Goal: Obtain resource: Download file/media

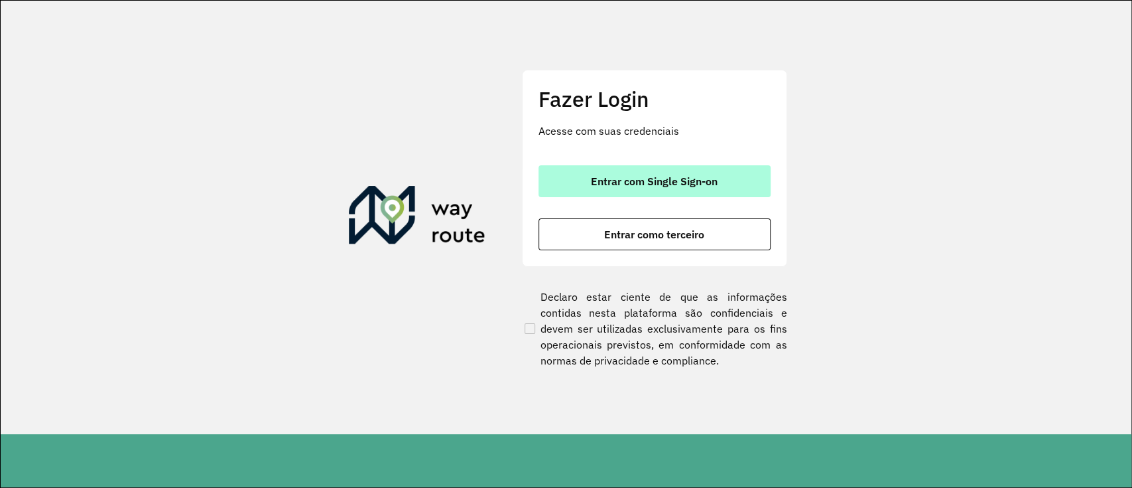
click at [641, 167] on button "Entrar com Single Sign-on" at bounding box center [655, 181] width 232 height 32
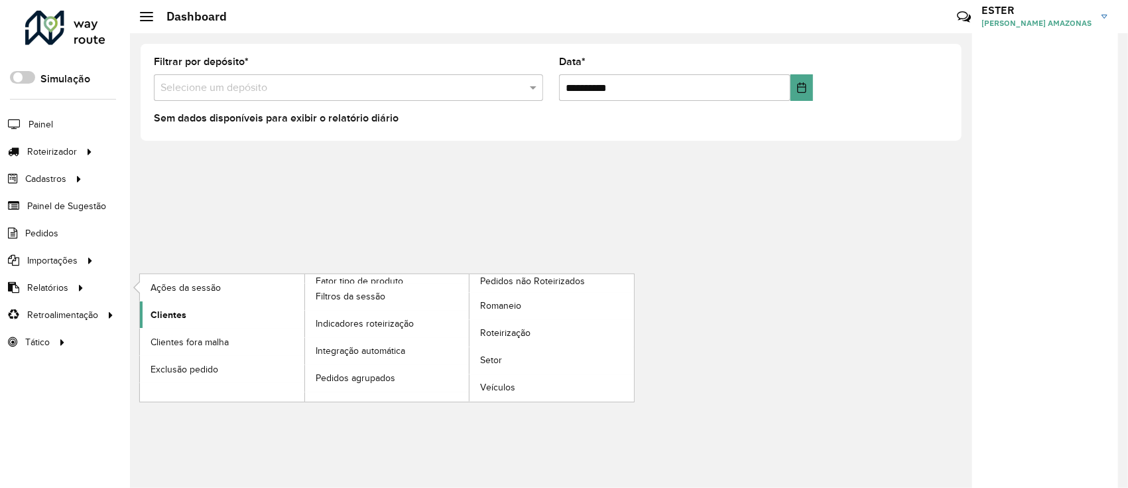
click at [184, 315] on span "Clientes" at bounding box center [169, 315] width 36 height 14
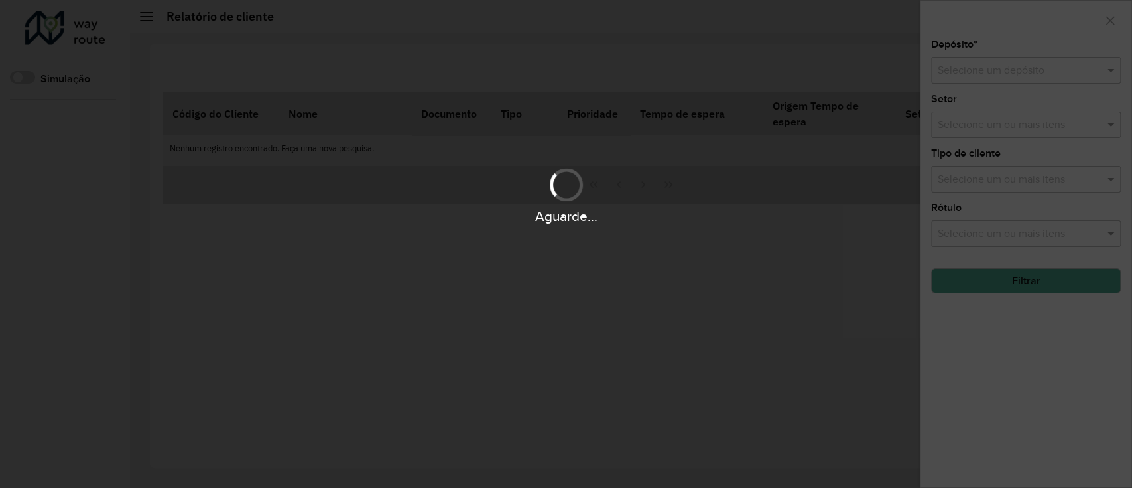
click at [1006, 71] on div "Aguarde..." at bounding box center [566, 244] width 1132 height 488
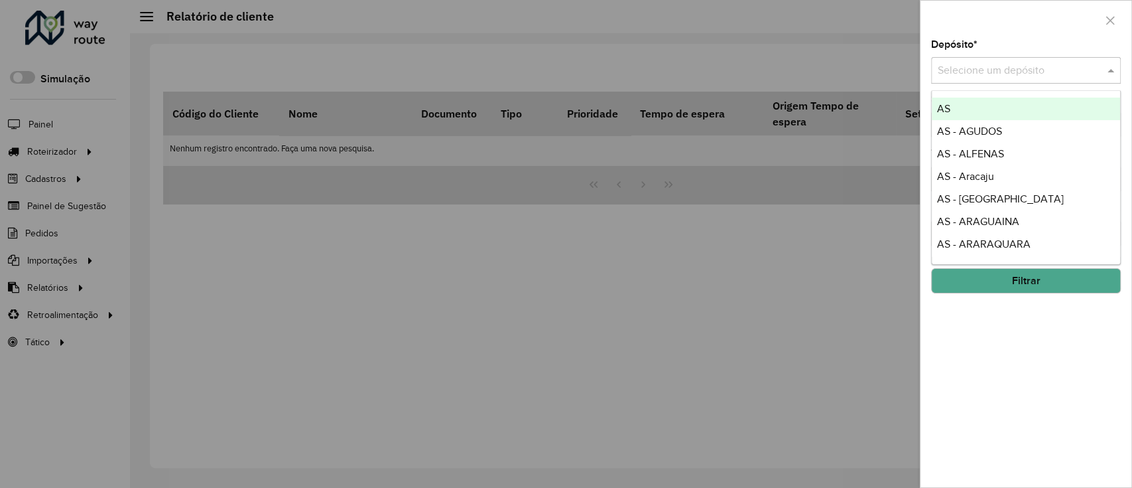
click at [1006, 71] on input "text" at bounding box center [1013, 71] width 150 height 16
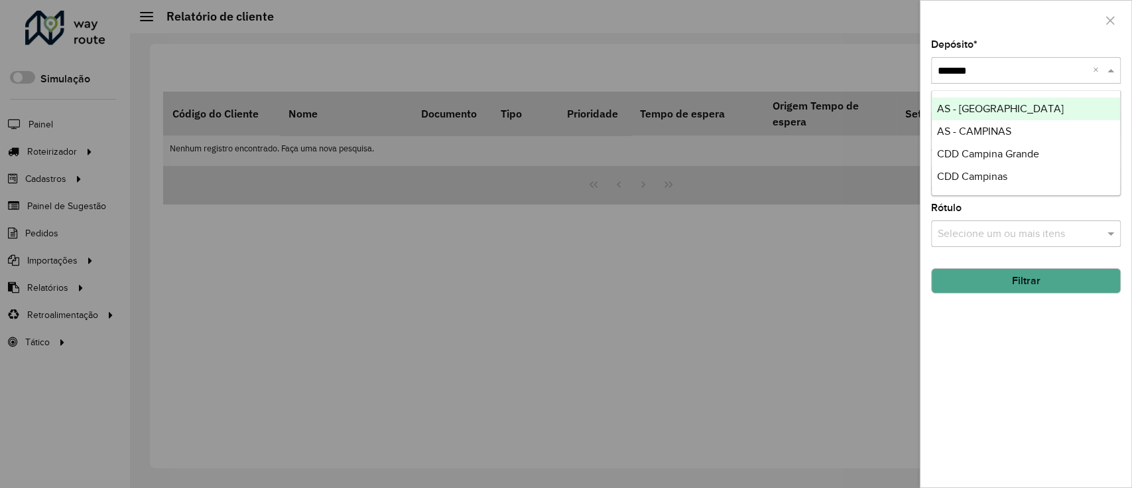
type input "********"
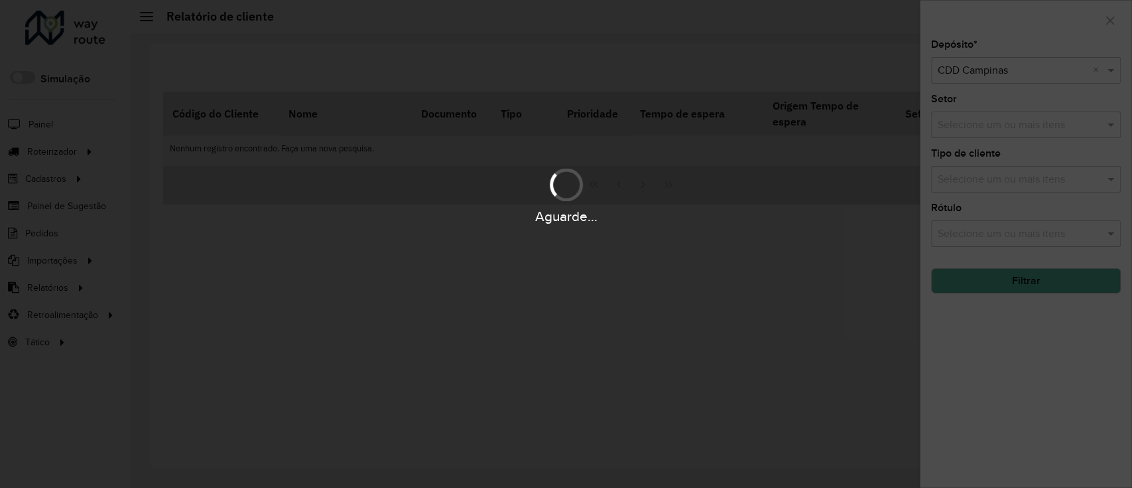
click at [712, 402] on div "Aguarde..." at bounding box center [566, 244] width 1132 height 488
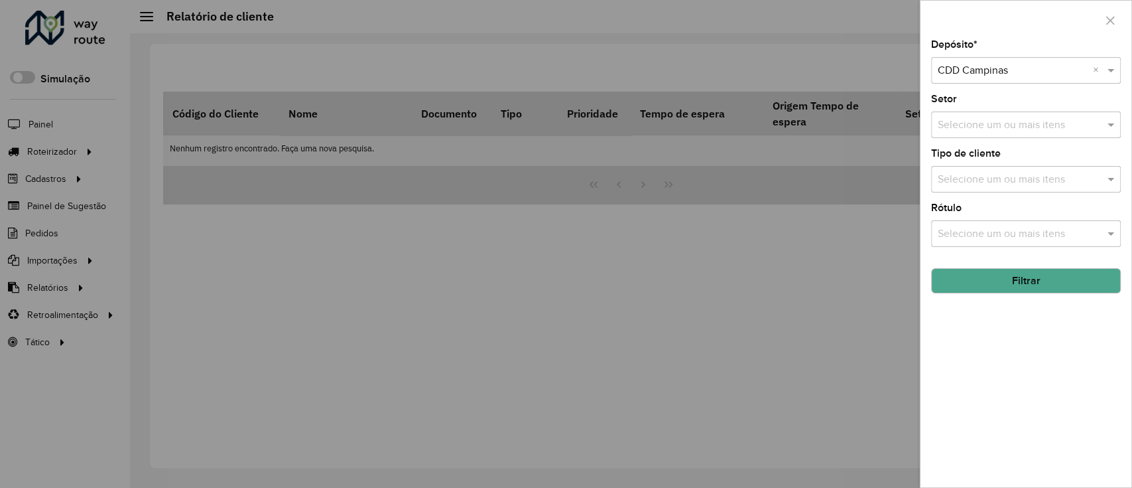
click at [980, 288] on button "Filtrar" at bounding box center [1026, 280] width 190 height 25
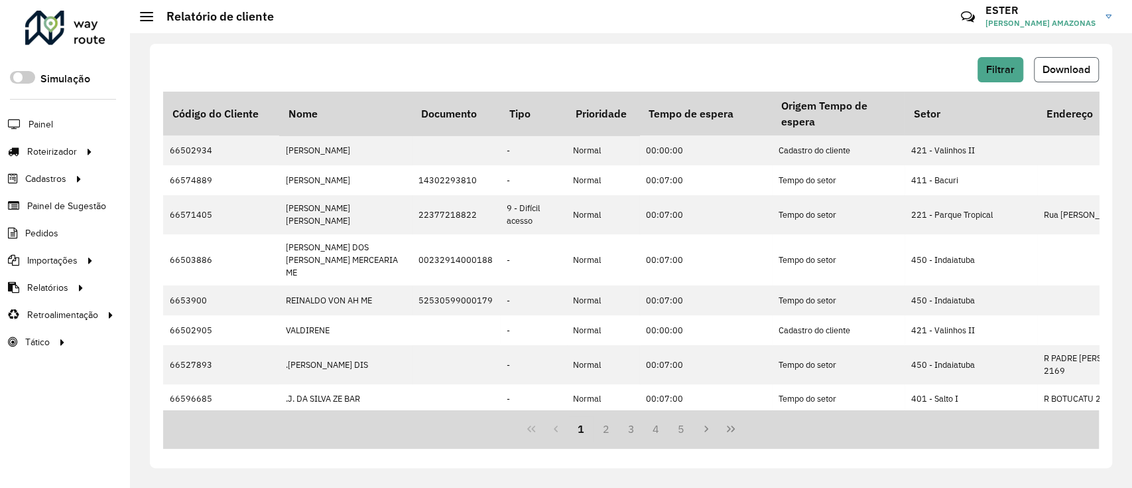
click at [1073, 67] on span "Download" at bounding box center [1067, 69] width 48 height 11
click at [1067, 71] on span "Download" at bounding box center [1067, 69] width 48 height 11
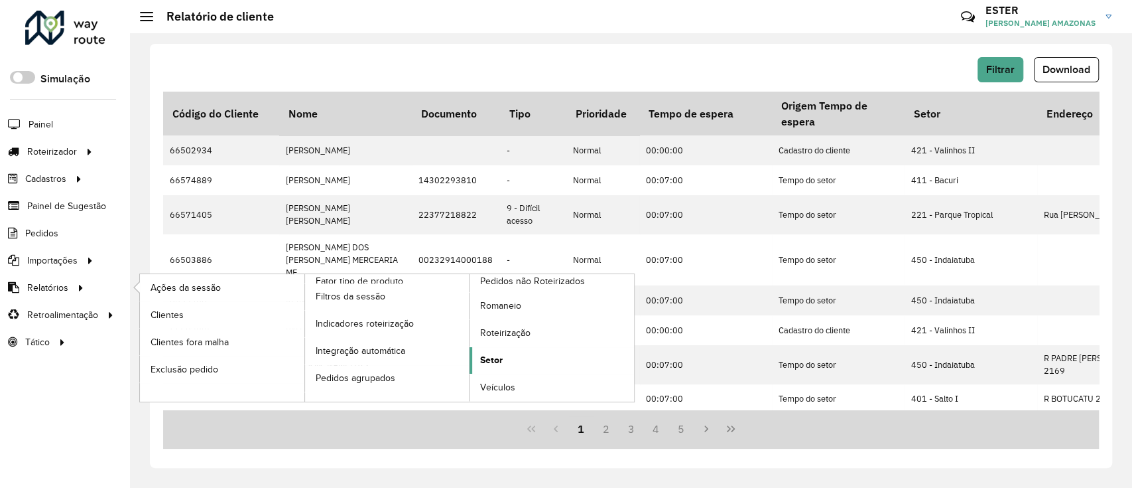
click at [517, 360] on link "Setor" at bounding box center [552, 360] width 165 height 27
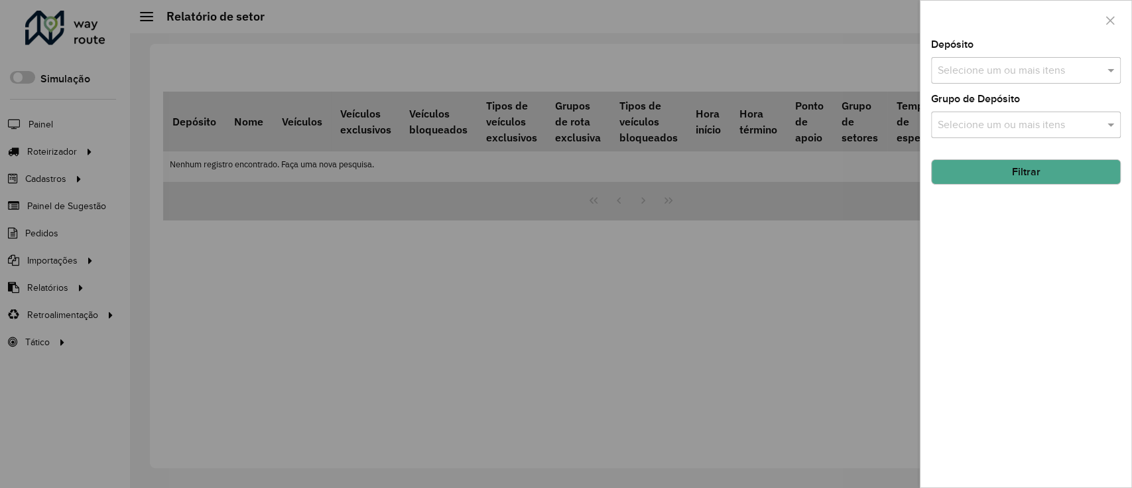
click at [972, 66] on input "text" at bounding box center [1020, 71] width 170 height 16
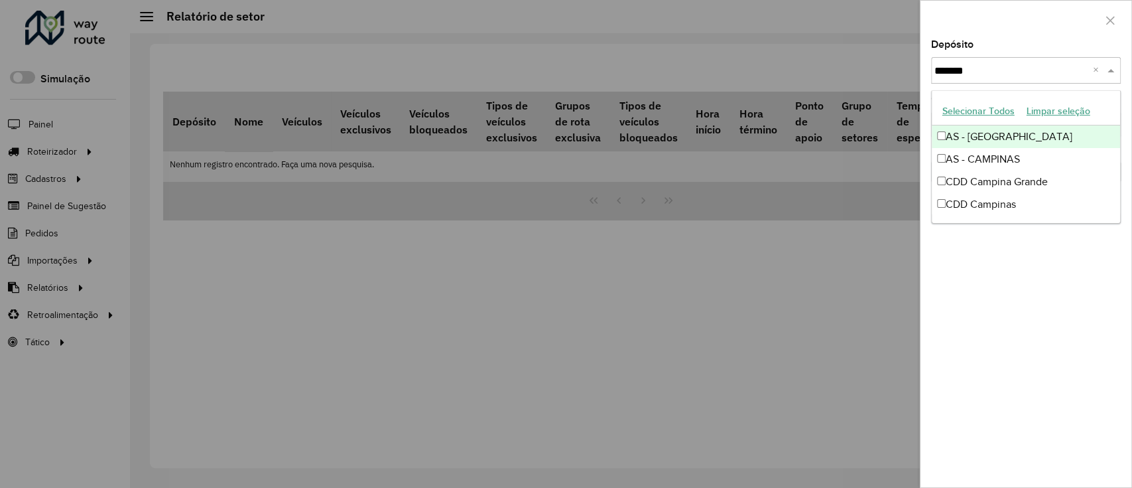
type input "********"
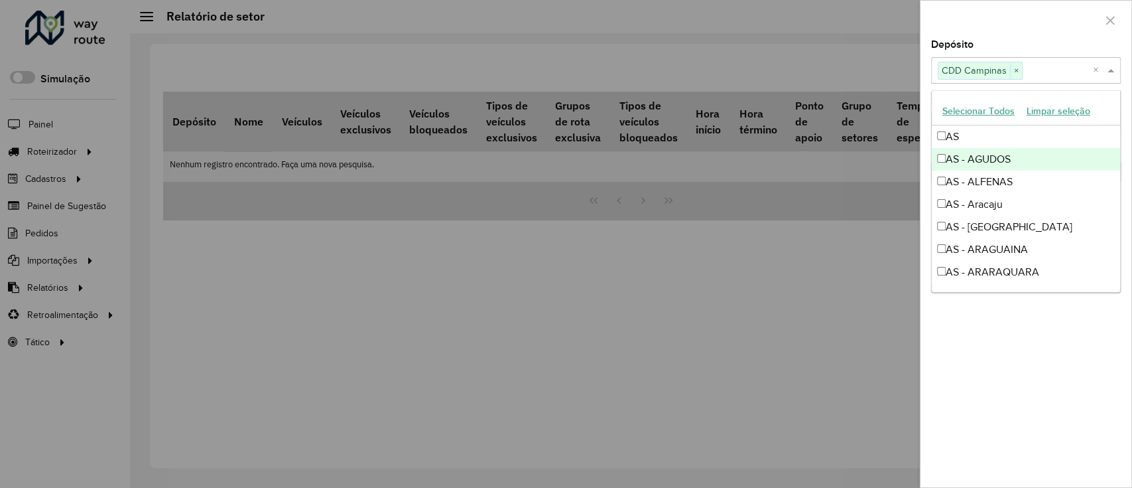
click at [1018, 40] on div "Depósito Selecione um ou mais itens CDD Campinas × ×" at bounding box center [1026, 62] width 190 height 44
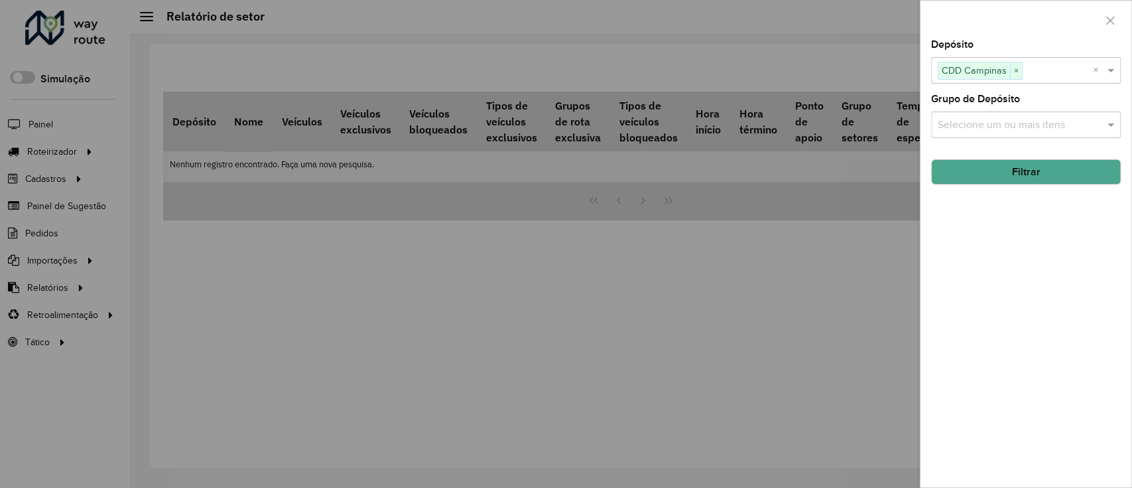
click at [1051, 174] on button "Filtrar" at bounding box center [1026, 171] width 190 height 25
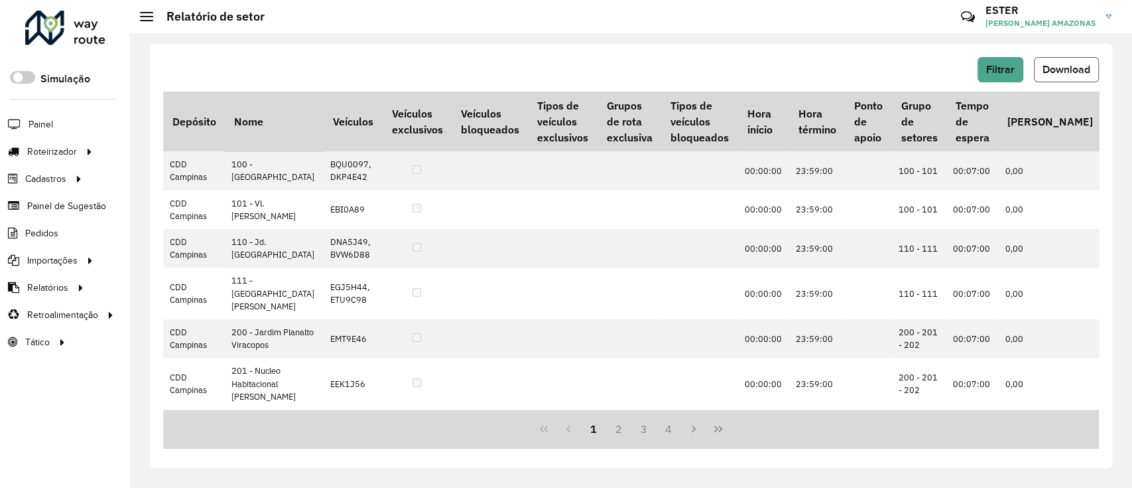
click at [1062, 74] on span "Download" at bounding box center [1067, 69] width 48 height 11
